Goal: Task Accomplishment & Management: Use online tool/utility

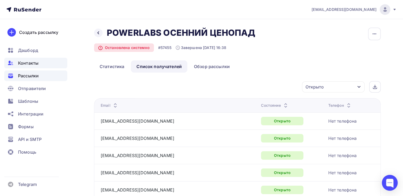
click at [29, 60] on span "Контакты" at bounding box center [28, 63] width 20 height 6
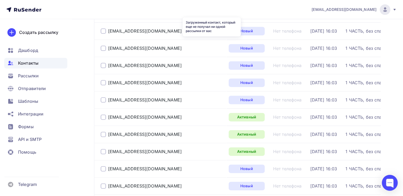
scroll to position [816, 0]
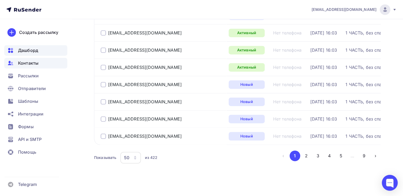
click at [35, 50] on span "Дашборд" at bounding box center [28, 50] width 20 height 6
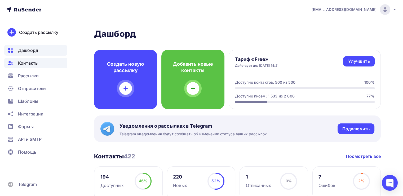
click at [33, 64] on span "Контакты" at bounding box center [28, 63] width 20 height 6
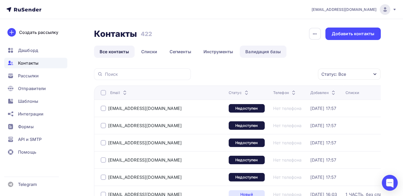
click at [272, 50] on link "Валидация базы" at bounding box center [263, 52] width 47 height 12
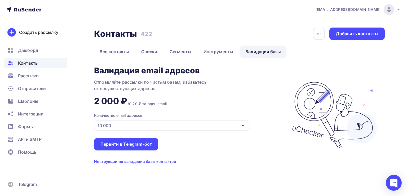
click at [135, 128] on div "10 000" at bounding box center [172, 125] width 156 height 10
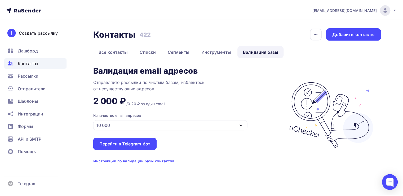
scroll to position [22, 0]
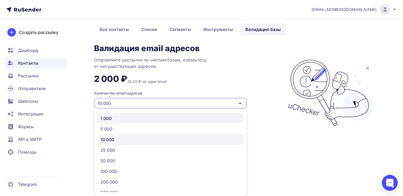
click at [126, 117] on div "1 000" at bounding box center [169, 118] width 139 height 6
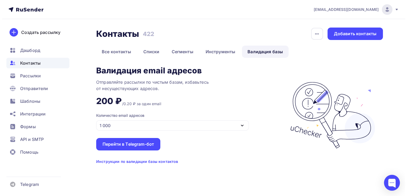
scroll to position [0, 0]
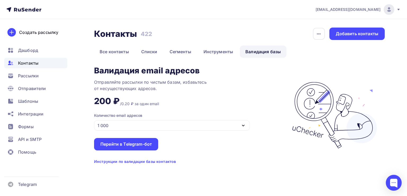
click at [120, 125] on div "1 000" at bounding box center [172, 125] width 156 height 10
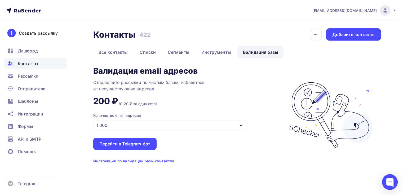
scroll to position [22, 0]
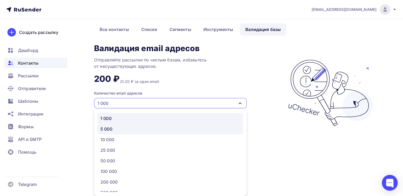
click at [115, 129] on div "5 000" at bounding box center [169, 129] width 139 height 6
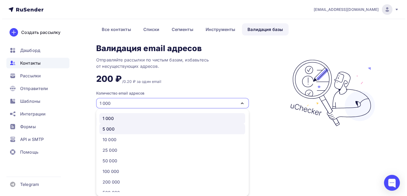
scroll to position [0, 0]
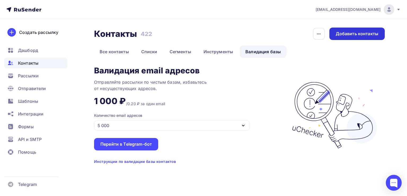
click at [346, 34] on div "Добавить контакты" at bounding box center [356, 34] width 43 height 6
